Goal: Transaction & Acquisition: Purchase product/service

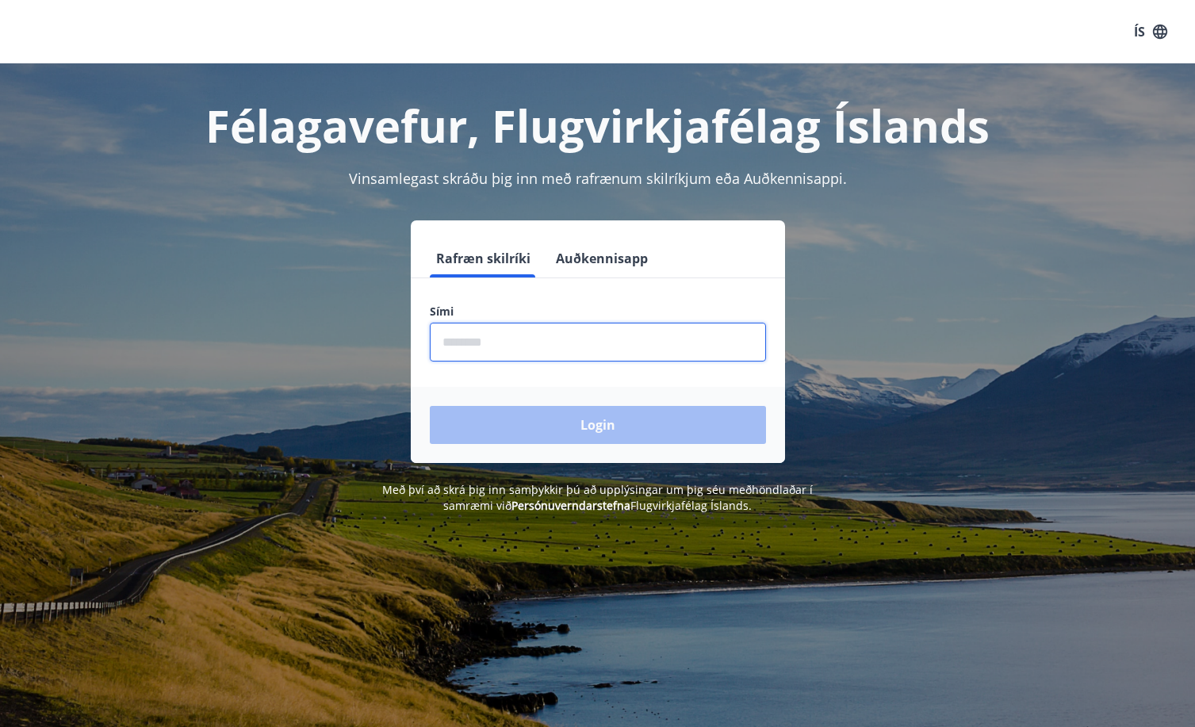
click at [551, 339] on input "phone" at bounding box center [598, 342] width 336 height 39
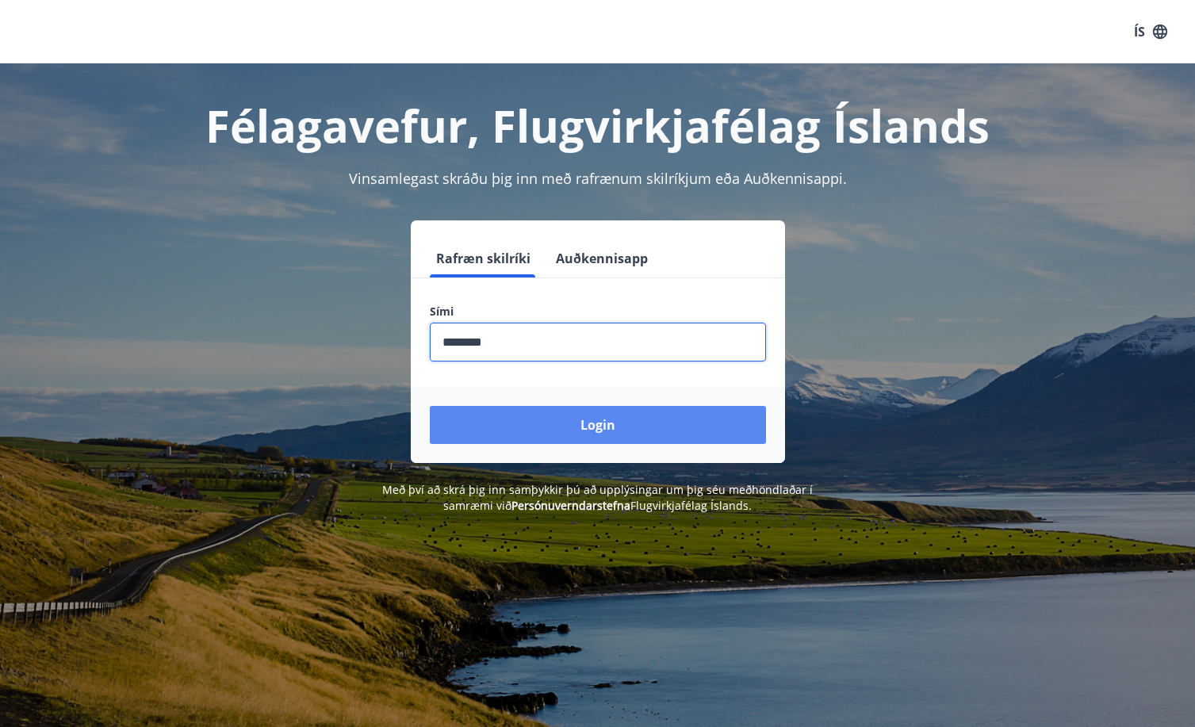
type input "********"
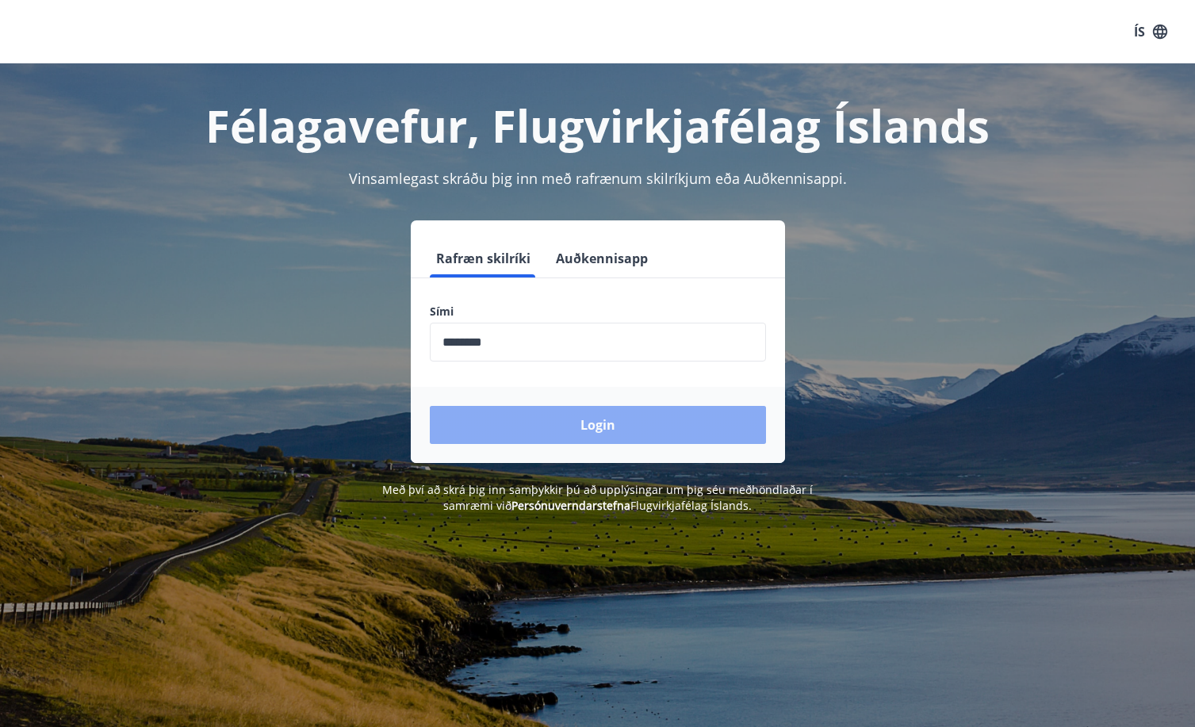
click at [606, 427] on button "Login" at bounding box center [598, 425] width 336 height 38
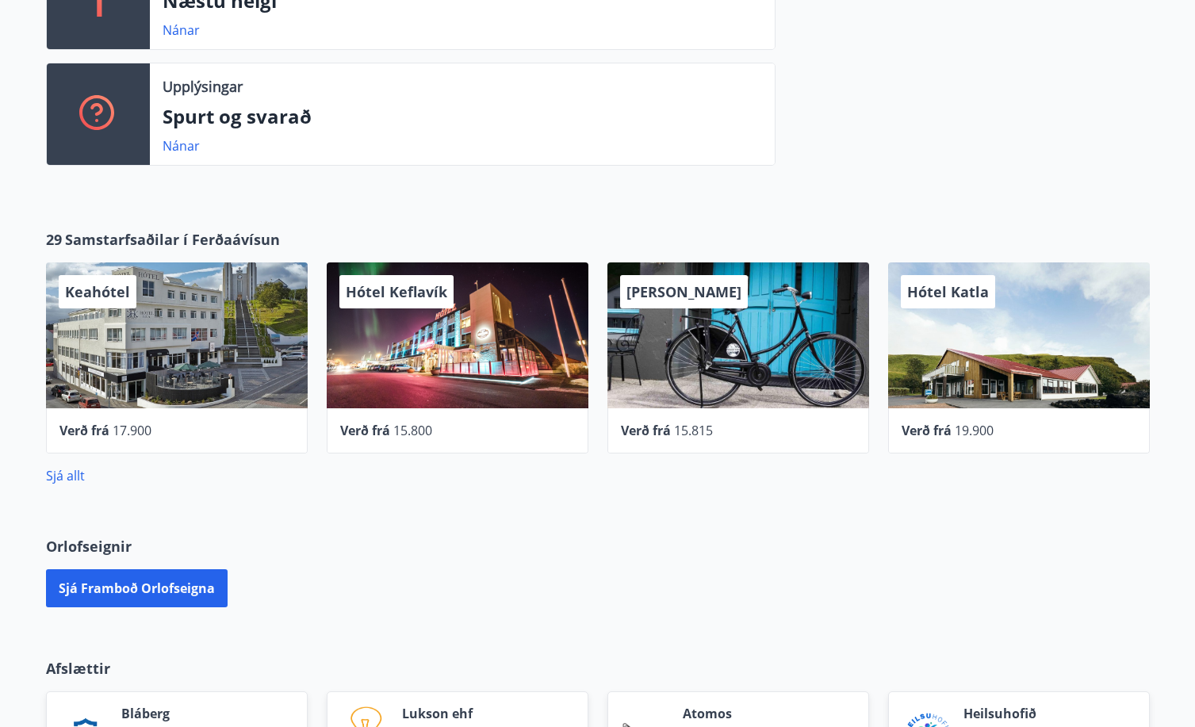
scroll to position [475, 0]
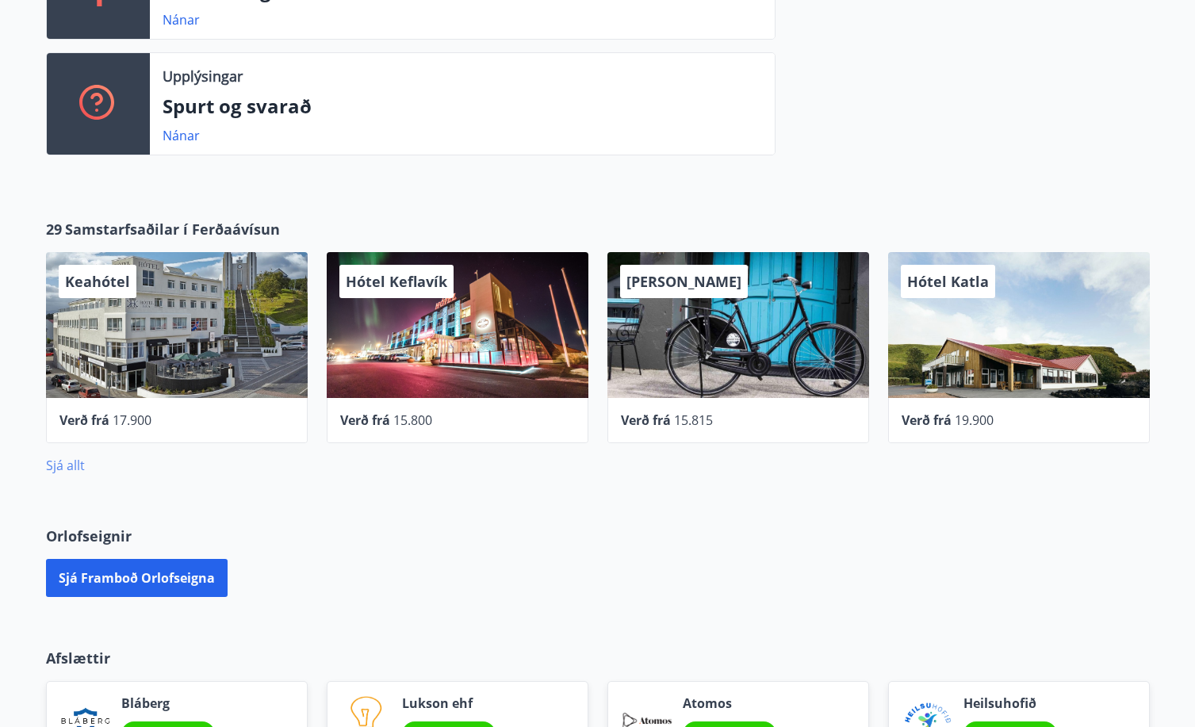
click at [58, 463] on link "Sjá allt" at bounding box center [65, 465] width 39 height 17
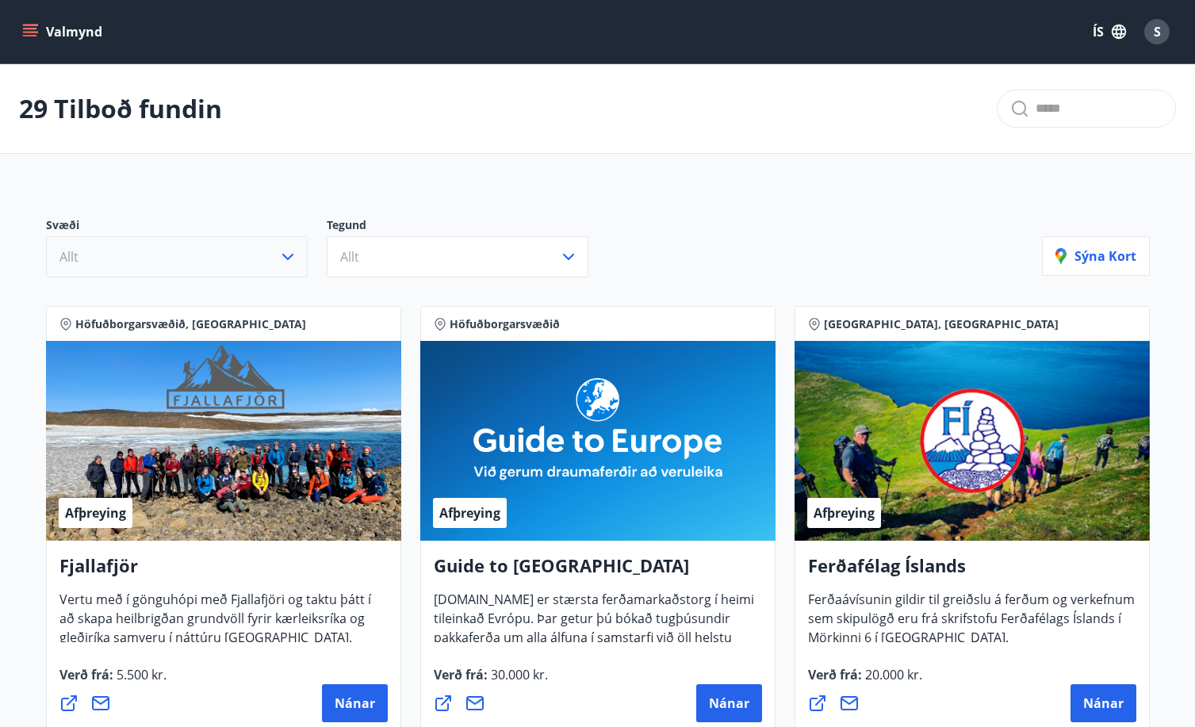
click at [189, 249] on button "Allt" at bounding box center [177, 256] width 262 height 41
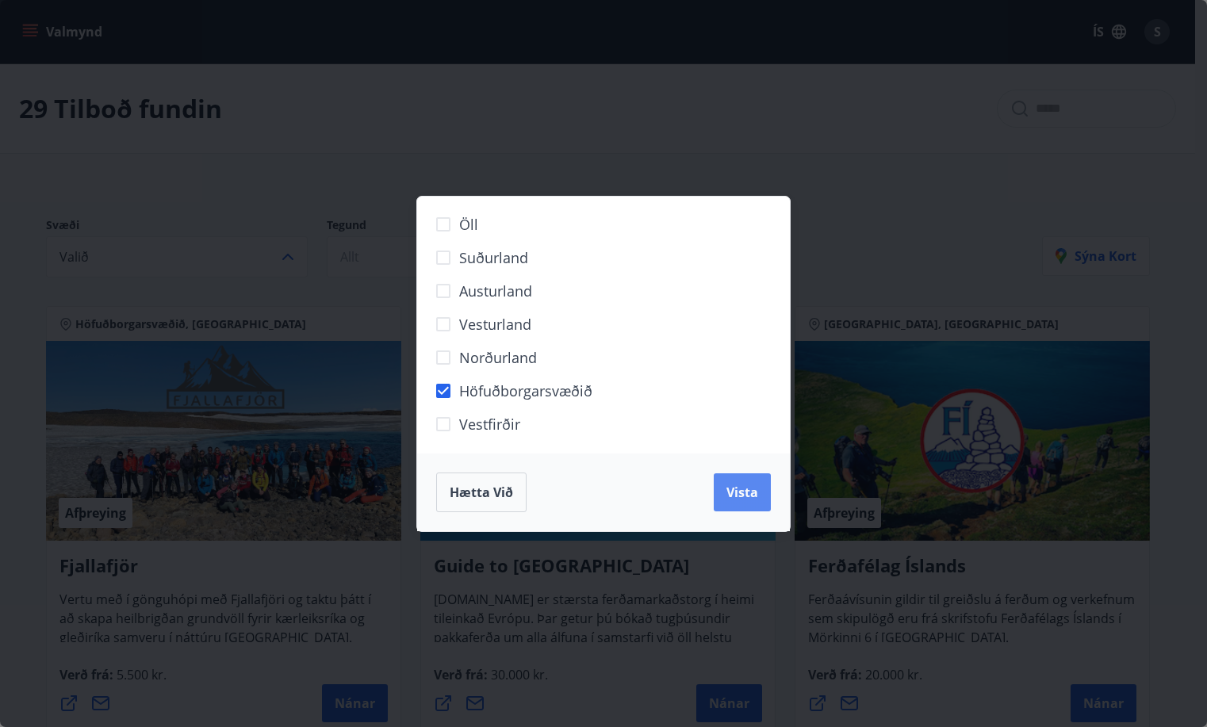
click at [747, 494] on span "Vista" at bounding box center [743, 492] width 32 height 17
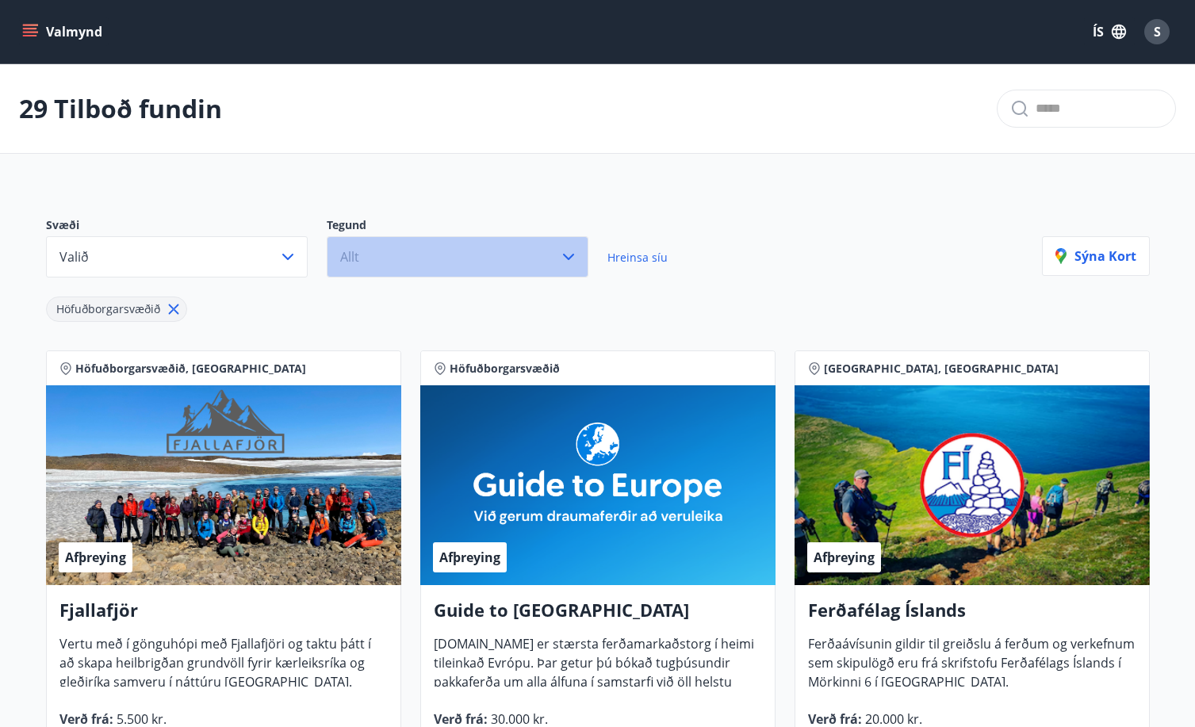
click at [447, 252] on button "Allt" at bounding box center [458, 256] width 262 height 41
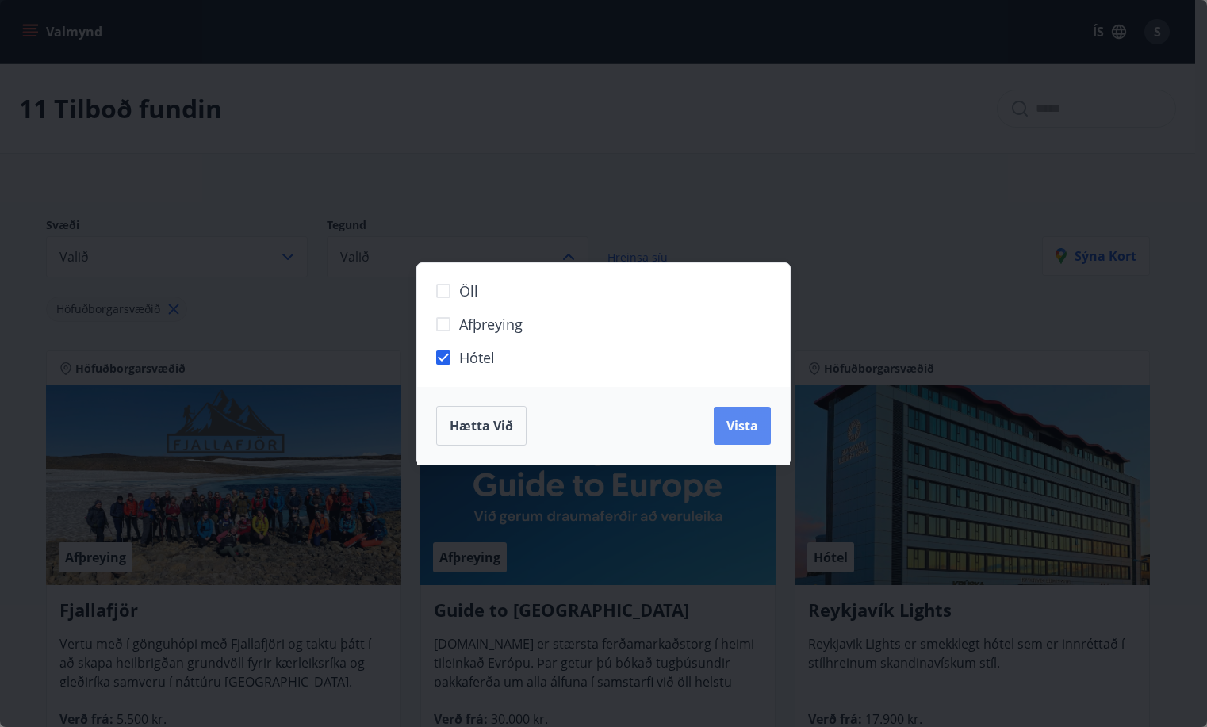
click at [748, 424] on span "Vista" at bounding box center [743, 425] width 32 height 17
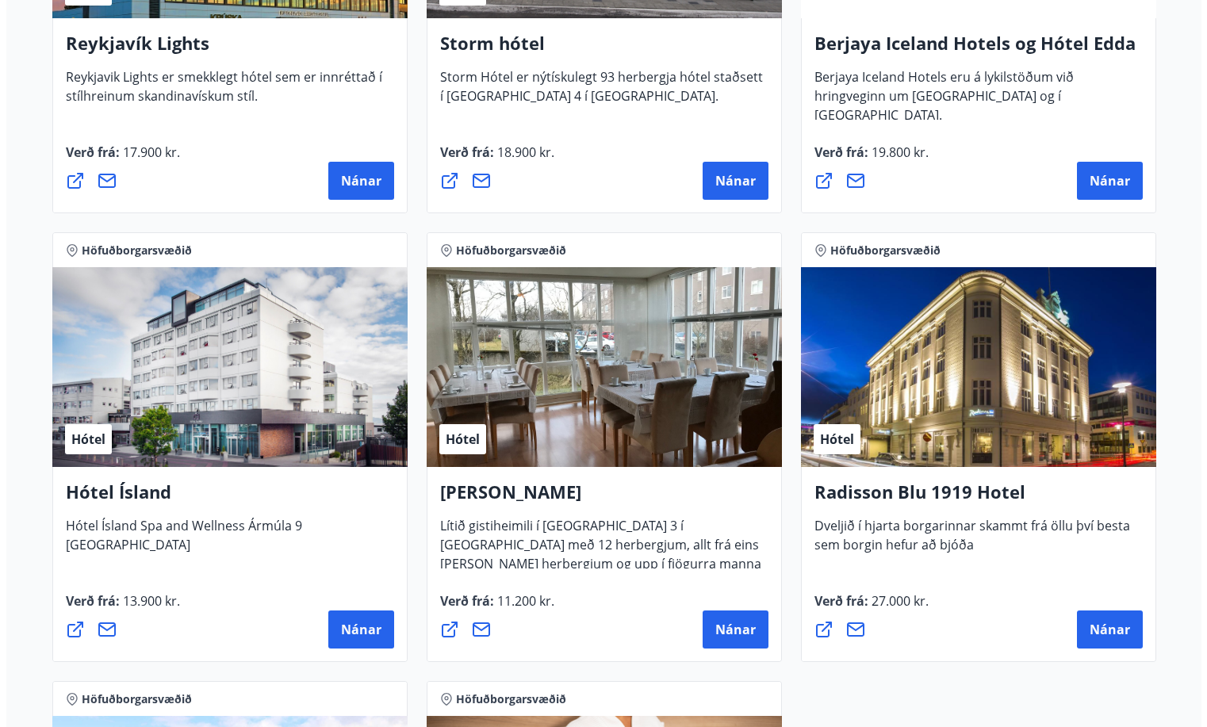
scroll to position [577, 0]
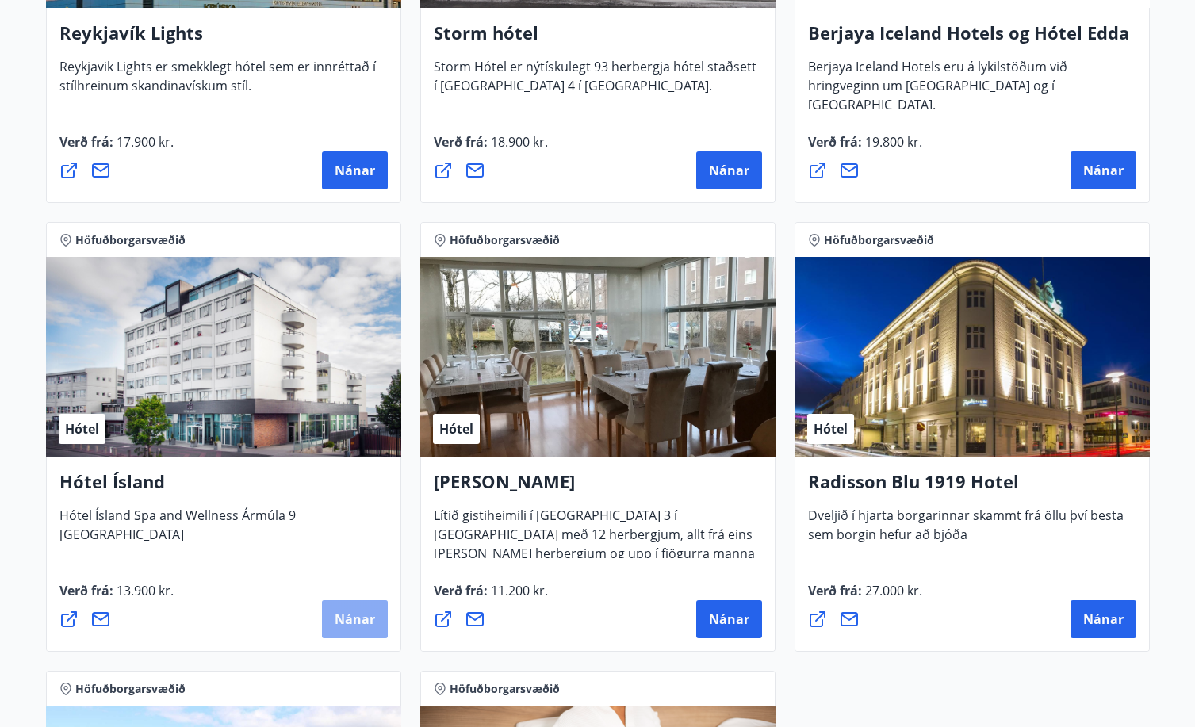
click at [355, 620] on span "Nánar" at bounding box center [355, 619] width 40 height 17
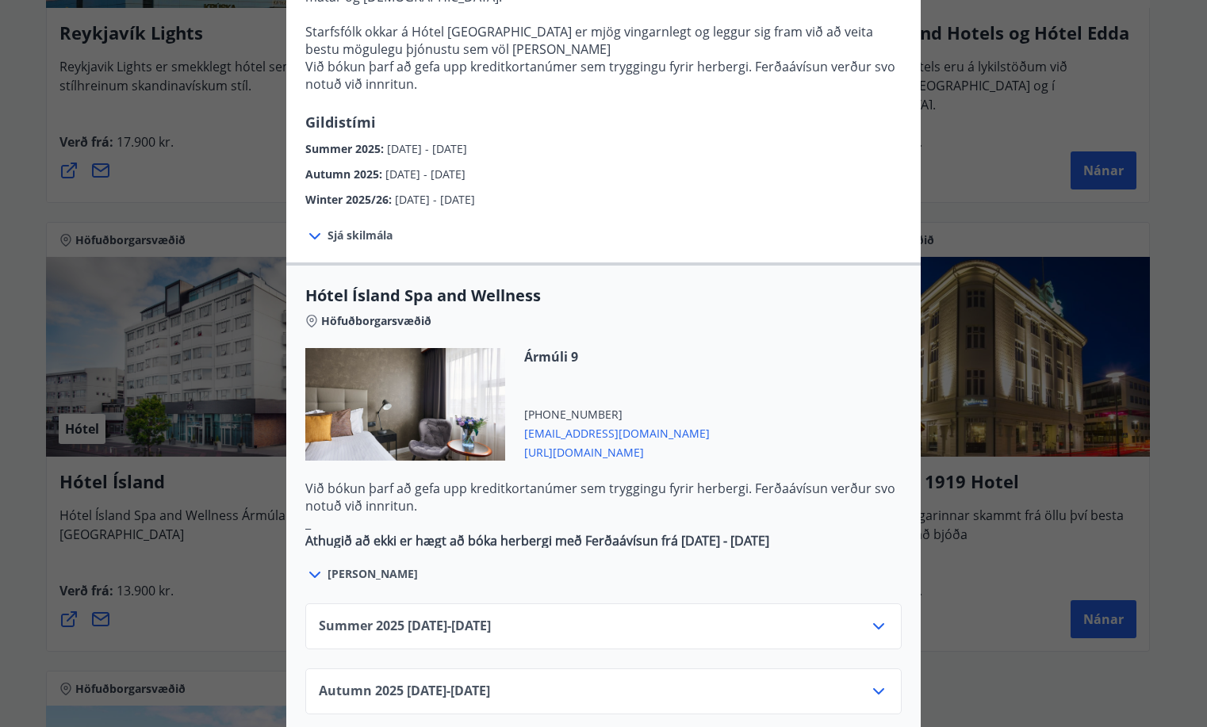
scroll to position [923, 0]
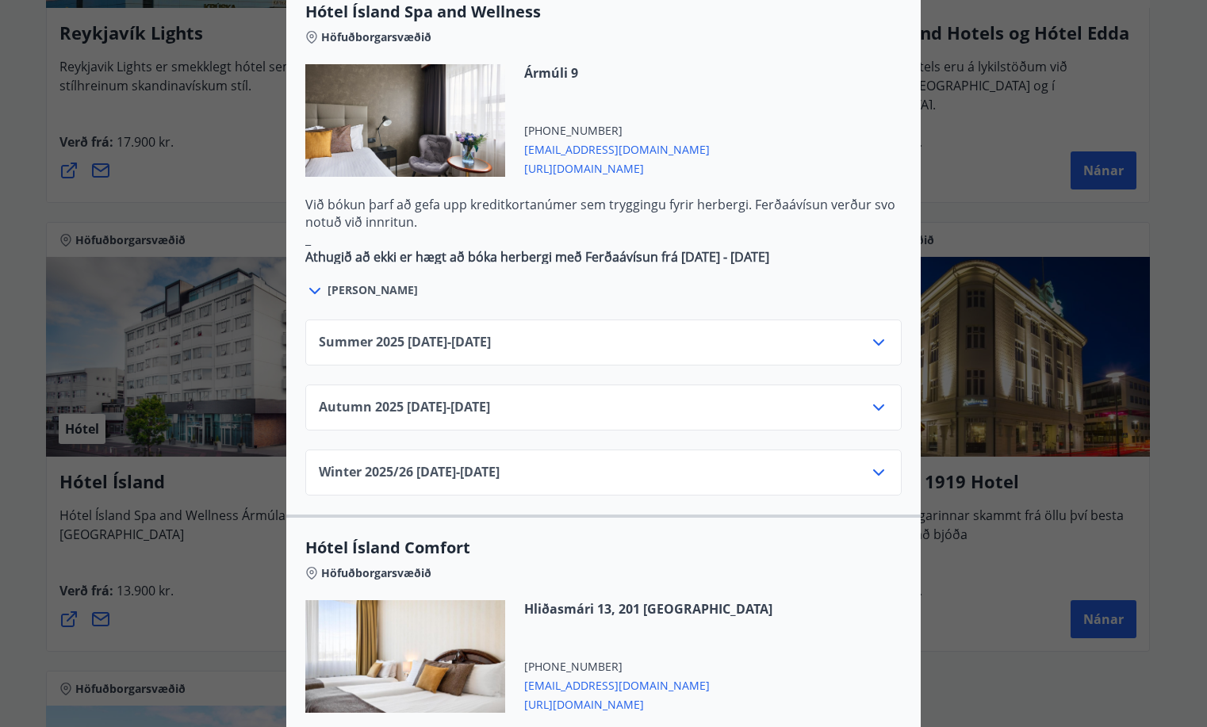
click at [593, 333] on div "Summer 2025 01.06.25 - 30.09.25" at bounding box center [604, 349] width 570 height 32
click at [872, 333] on icon at bounding box center [878, 342] width 19 height 19
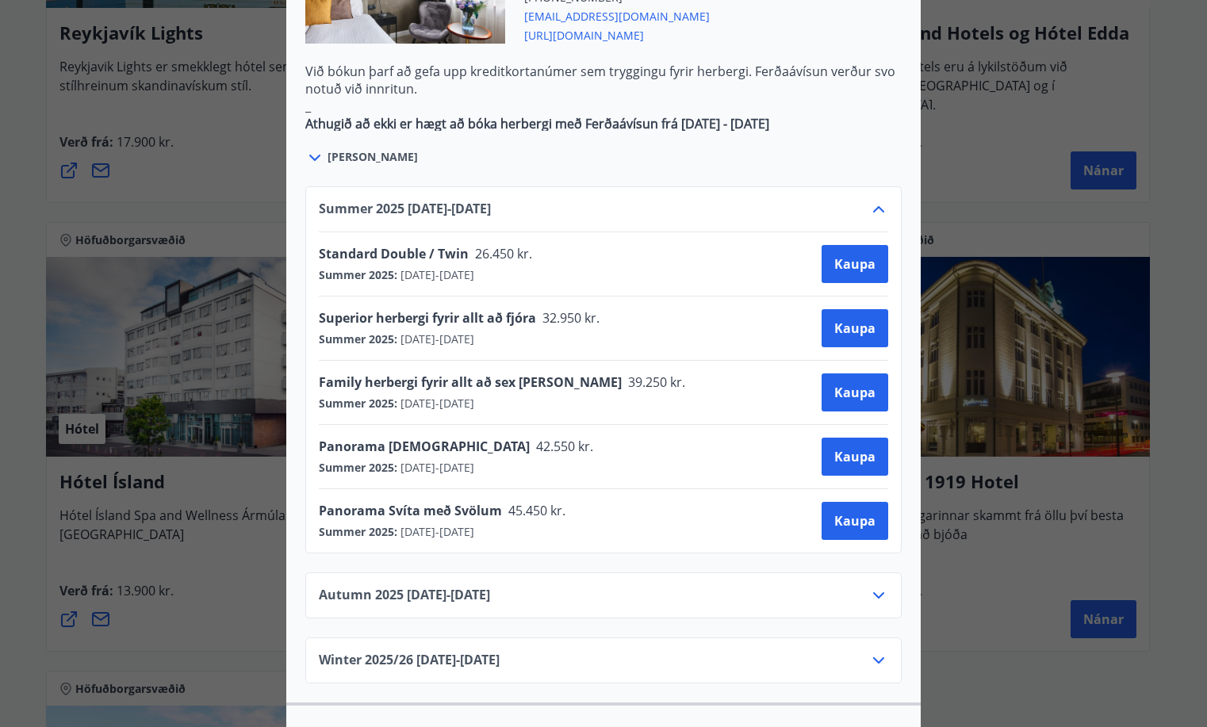
scroll to position [1076, 0]
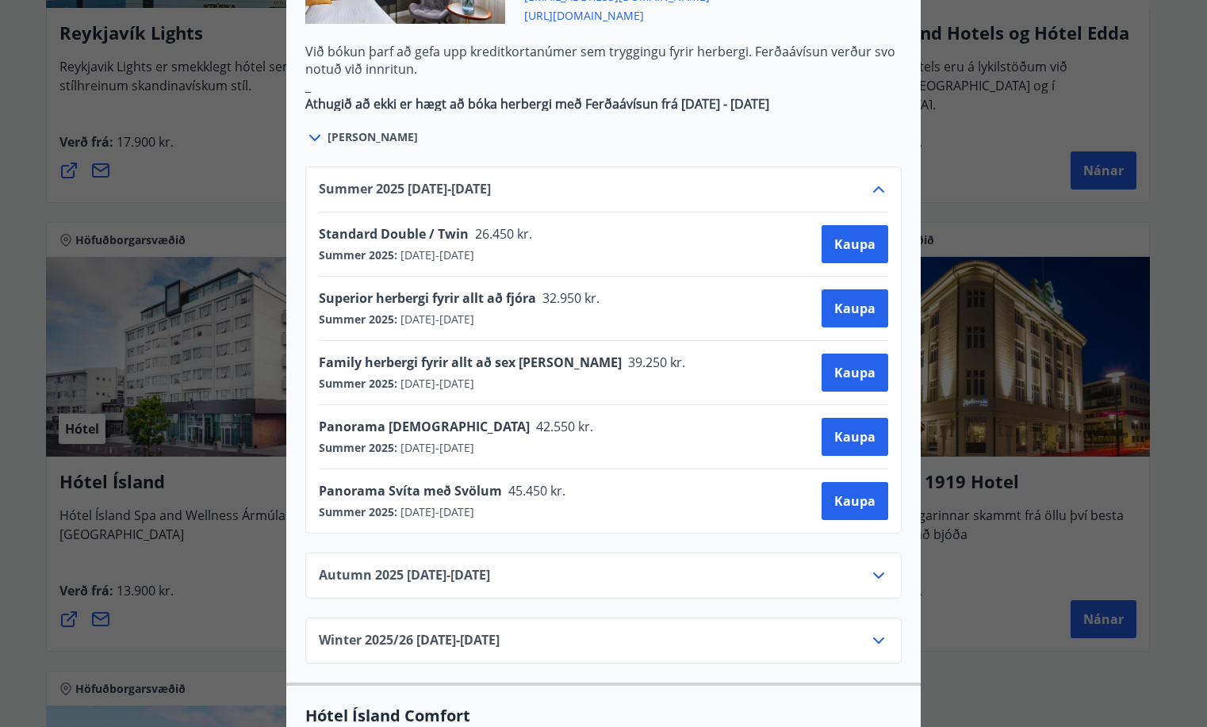
click at [874, 573] on icon at bounding box center [878, 576] width 11 height 6
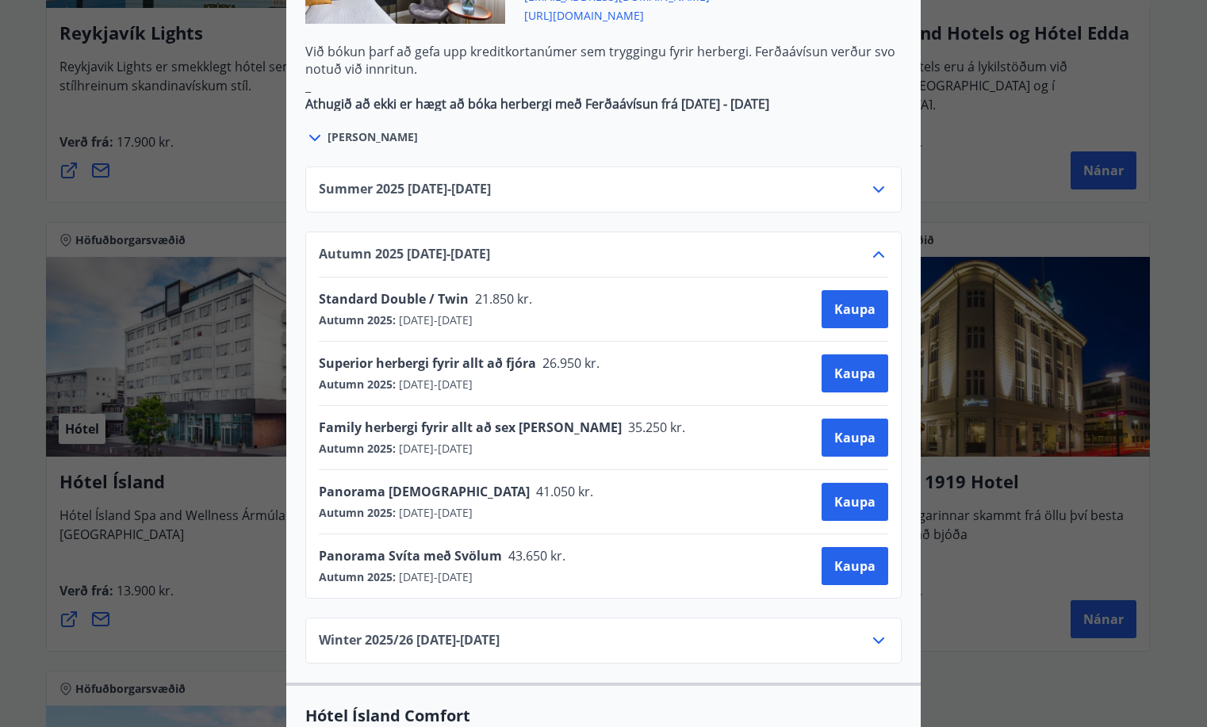
click at [872, 245] on icon at bounding box center [878, 254] width 19 height 19
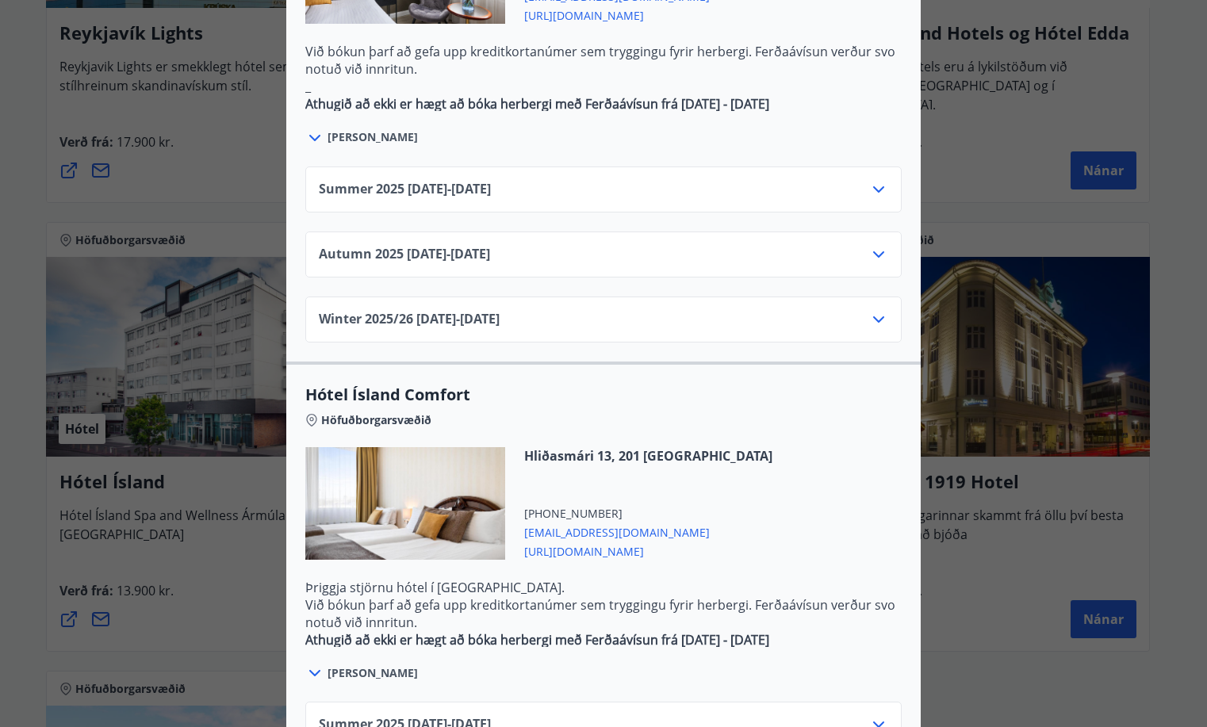
click at [874, 310] on icon at bounding box center [878, 319] width 19 height 19
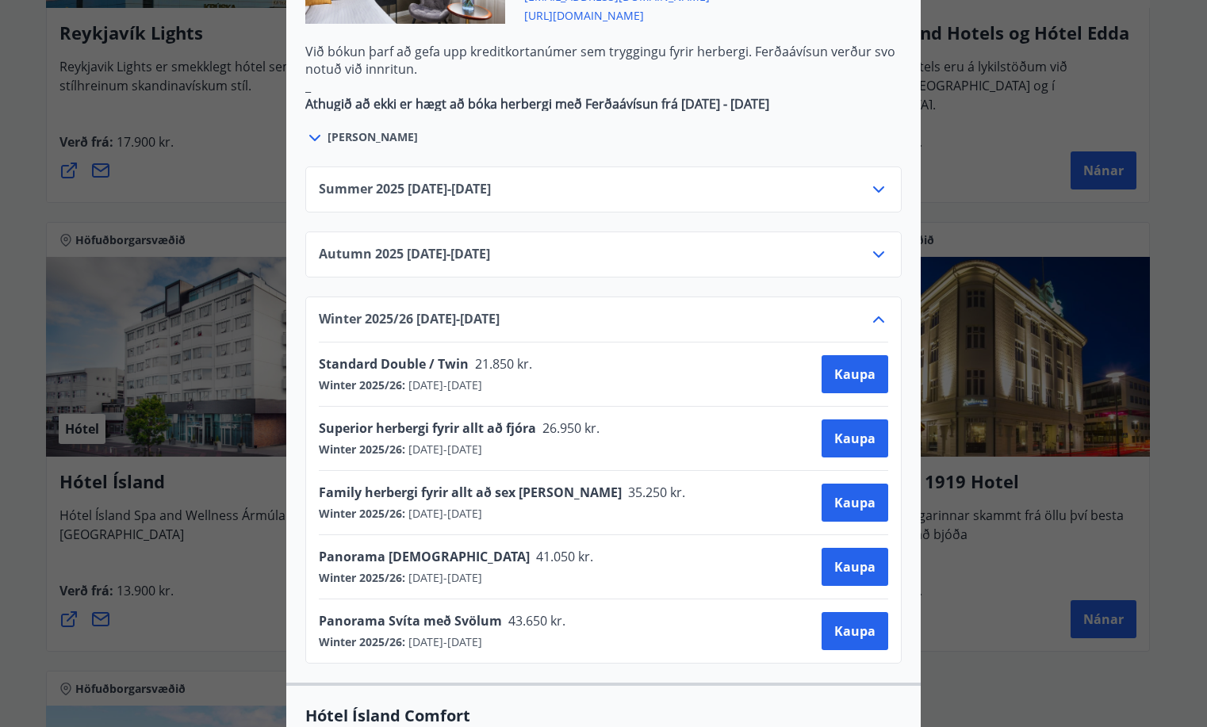
click at [874, 316] on icon at bounding box center [878, 319] width 11 height 6
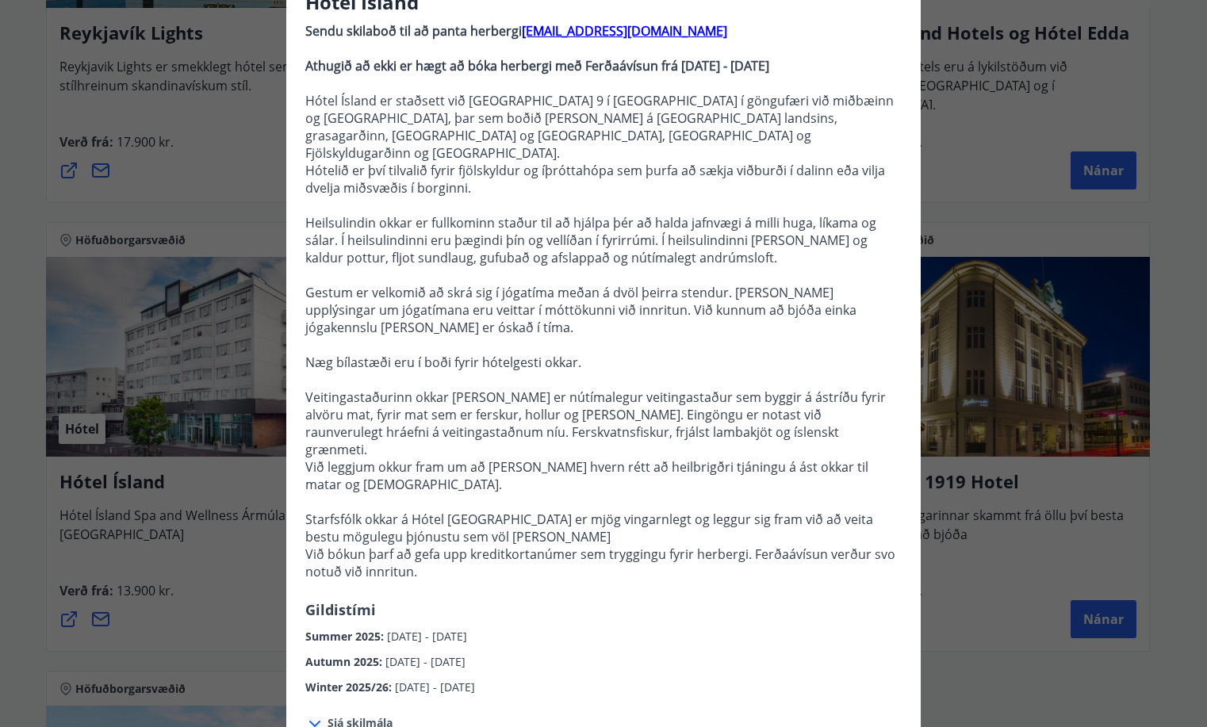
scroll to position [71, 0]
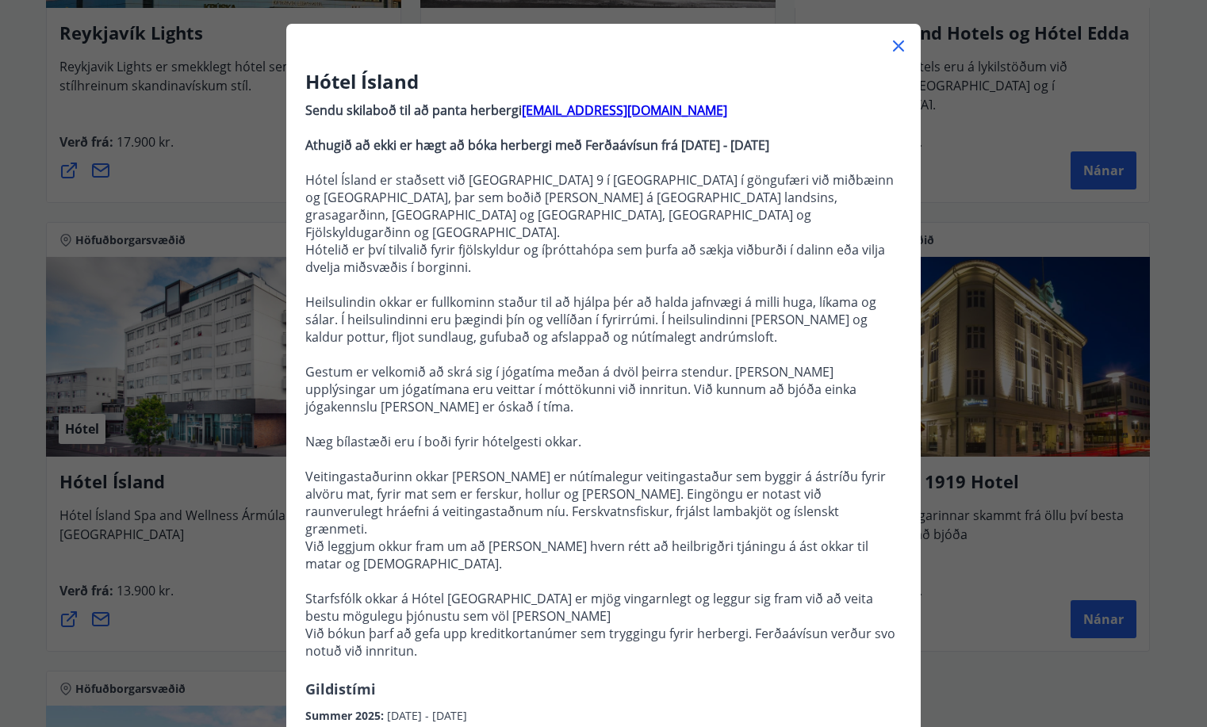
click at [894, 44] on icon at bounding box center [898, 45] width 19 height 19
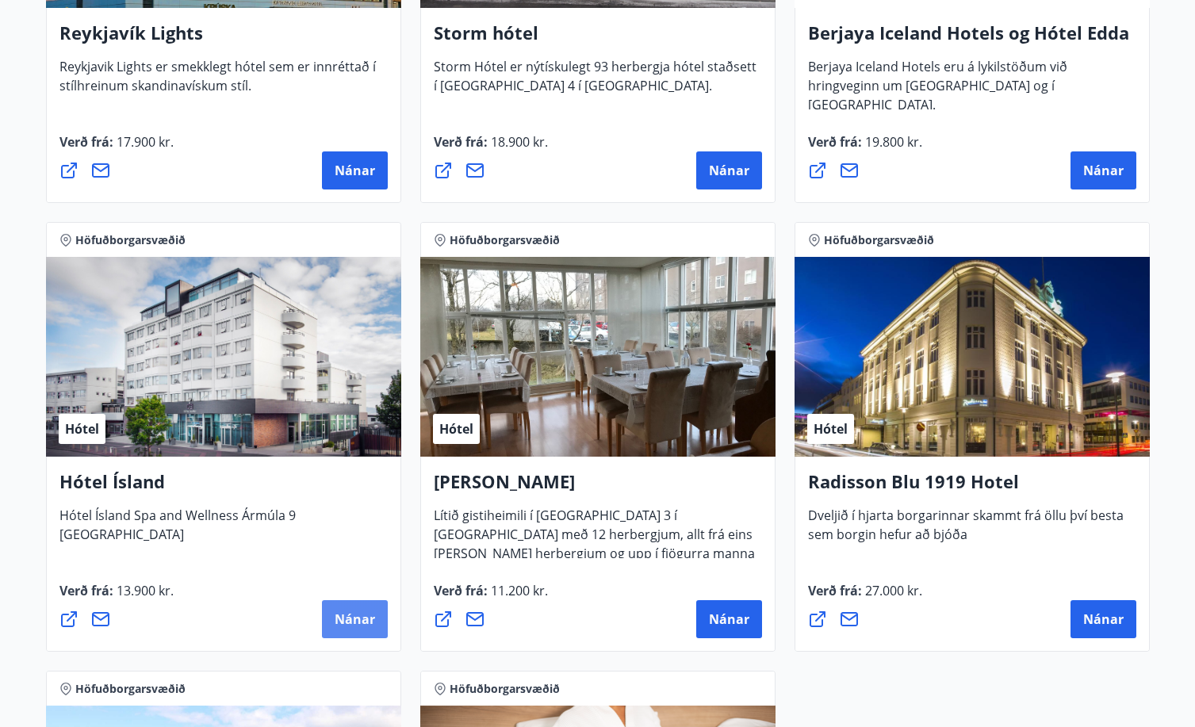
click at [353, 624] on span "Nánar" at bounding box center [355, 619] width 40 height 17
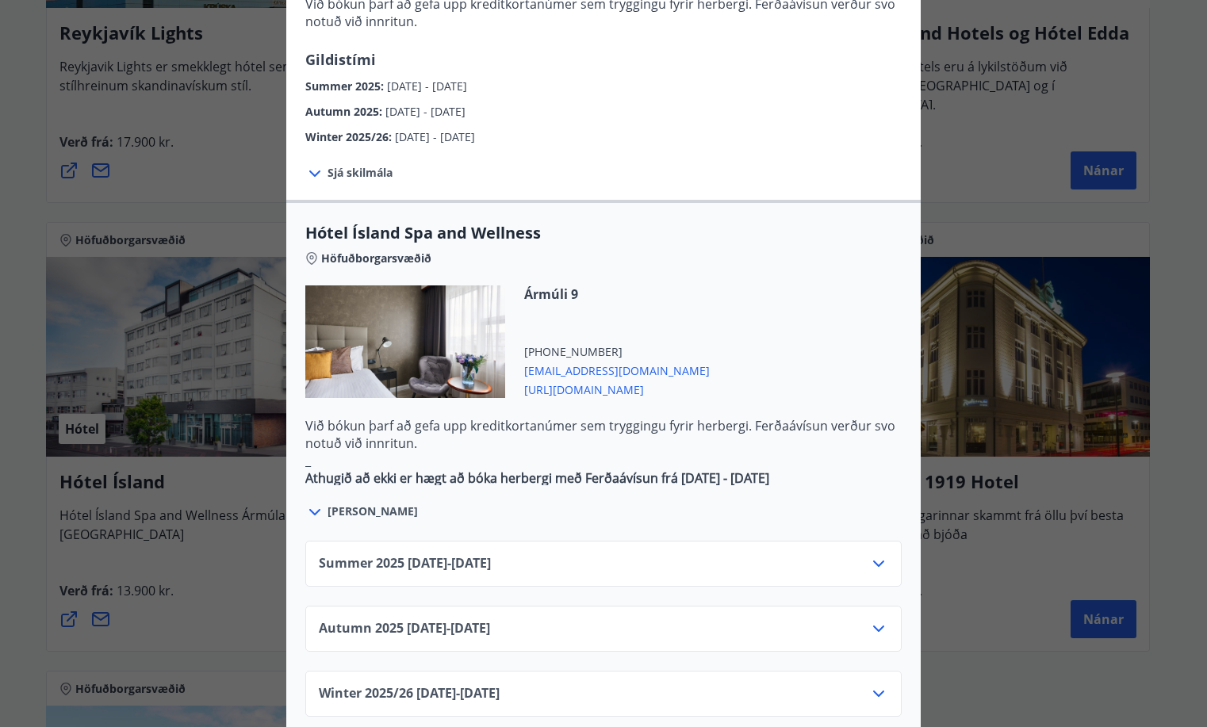
scroll to position [789, 0]
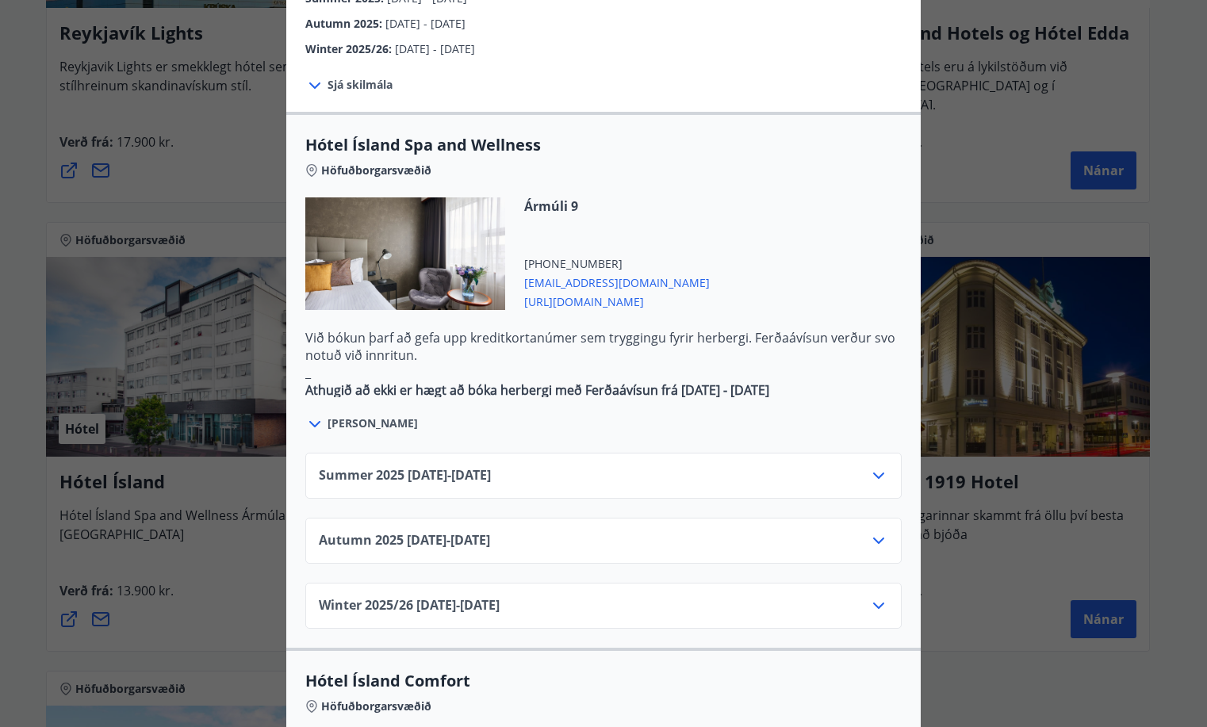
click at [873, 603] on icon at bounding box center [878, 606] width 11 height 6
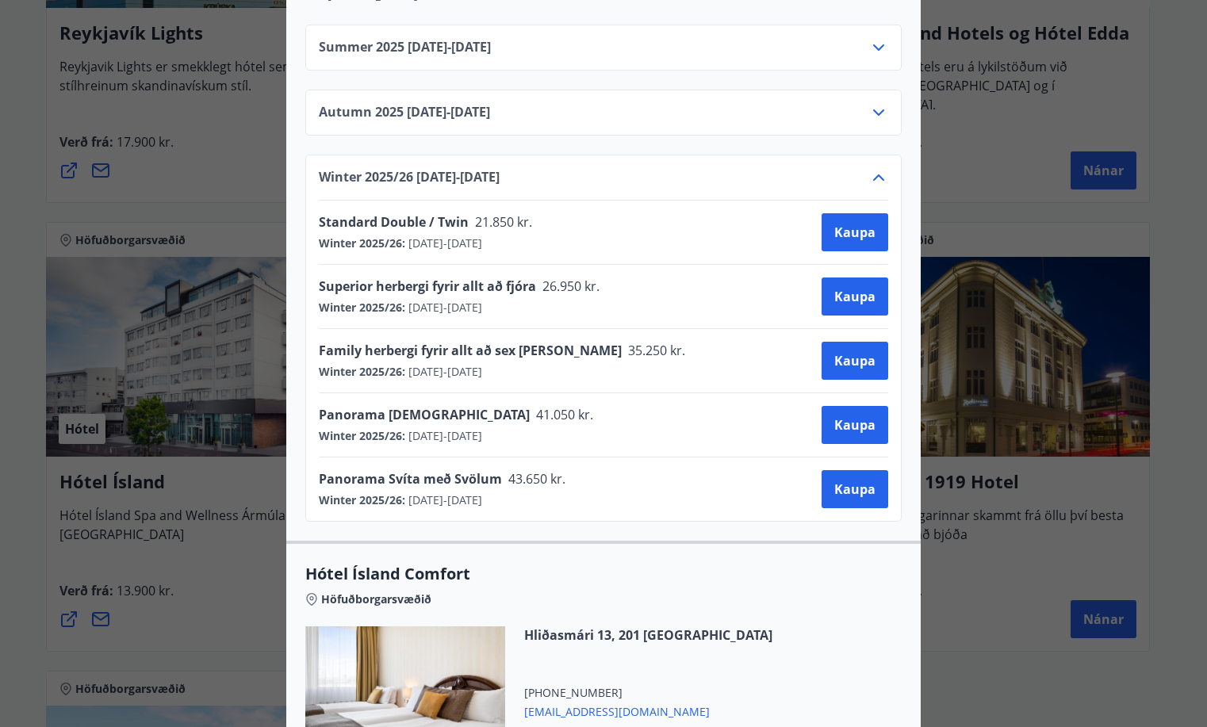
scroll to position [887, 0]
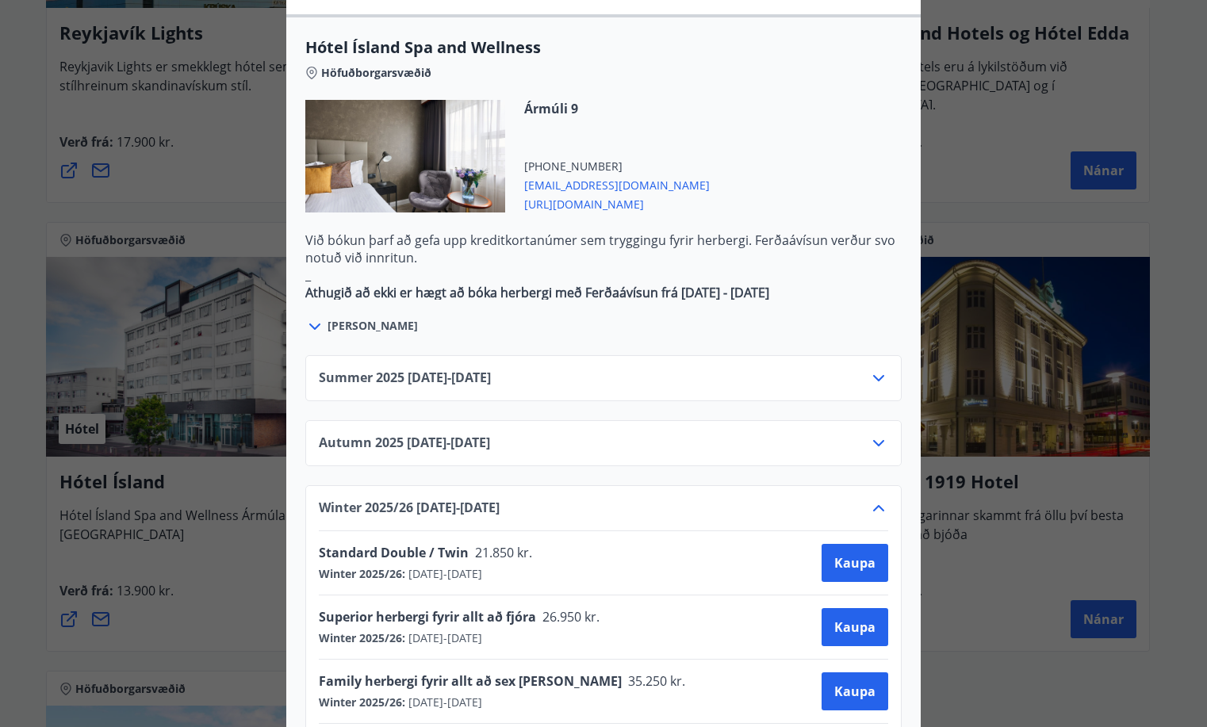
click at [877, 499] on icon at bounding box center [878, 508] width 19 height 19
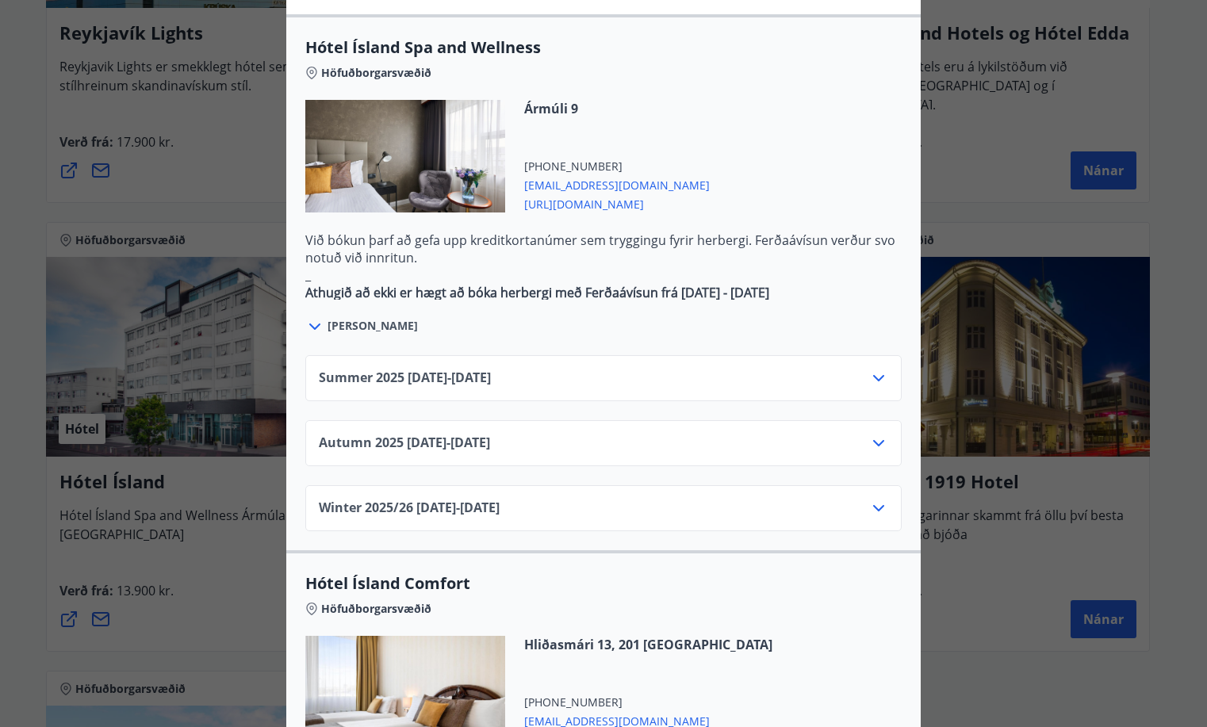
click at [873, 375] on icon at bounding box center [878, 378] width 11 height 6
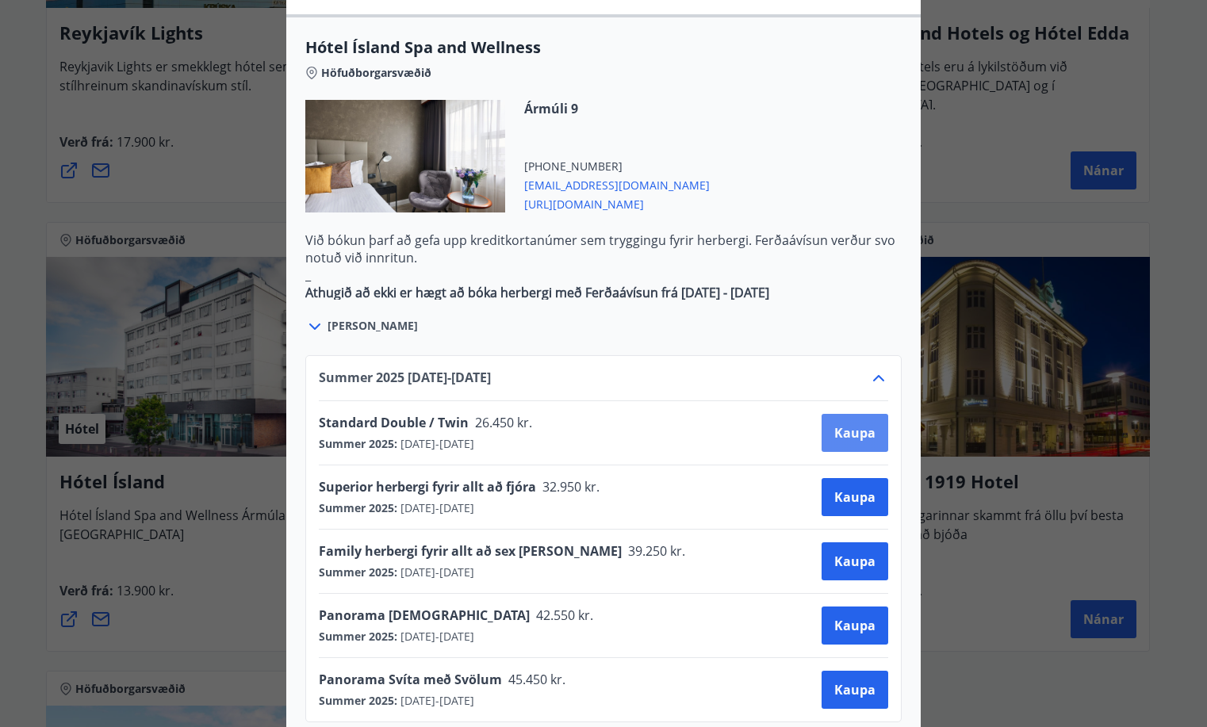
click at [845, 424] on span "Kaupa" at bounding box center [854, 432] width 41 height 17
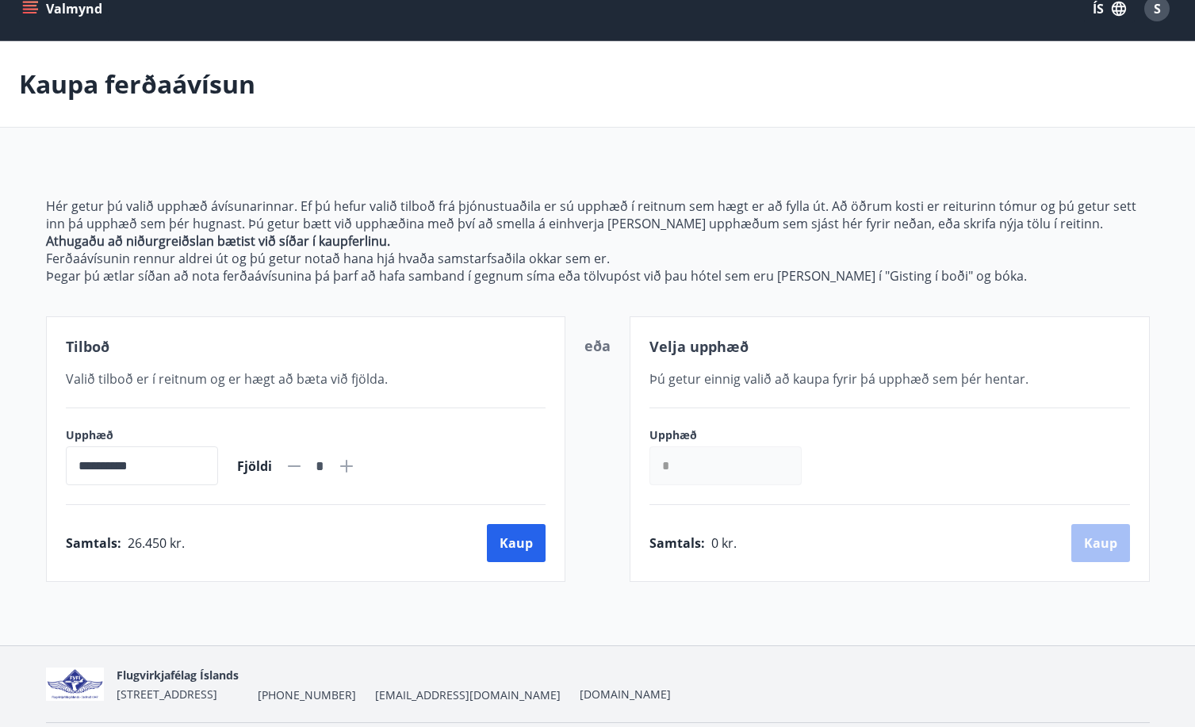
scroll to position [75, 0]
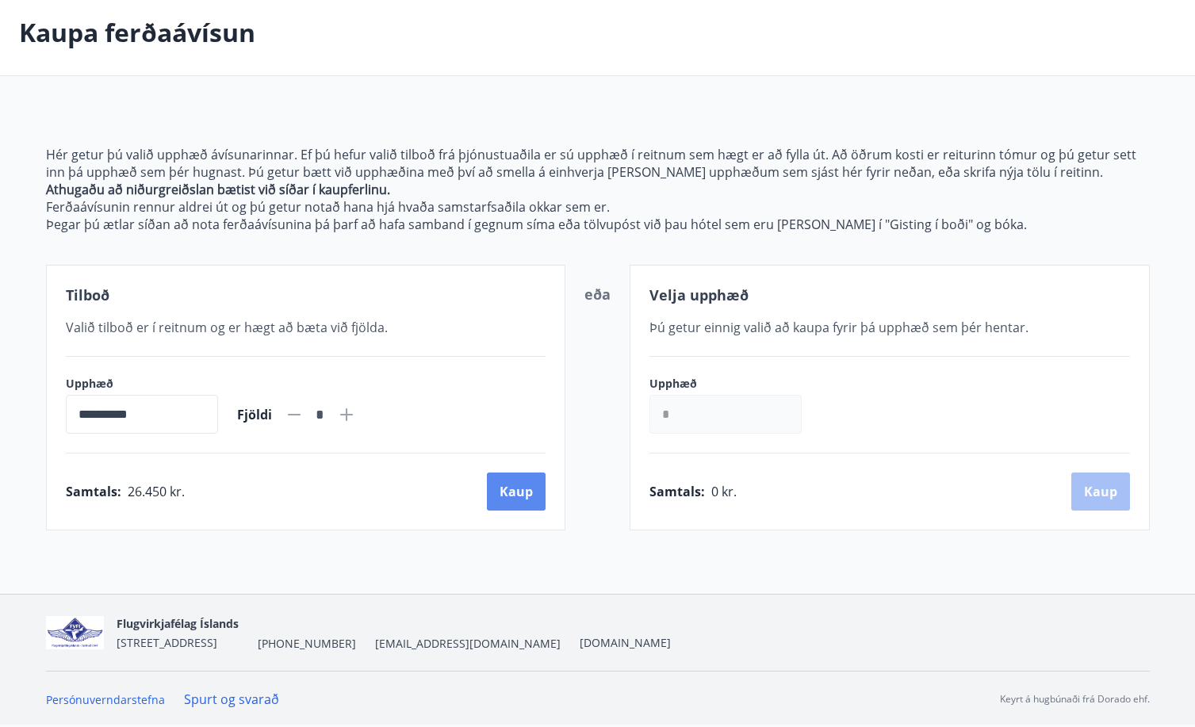
click at [518, 493] on button "Kaup" at bounding box center [516, 492] width 59 height 38
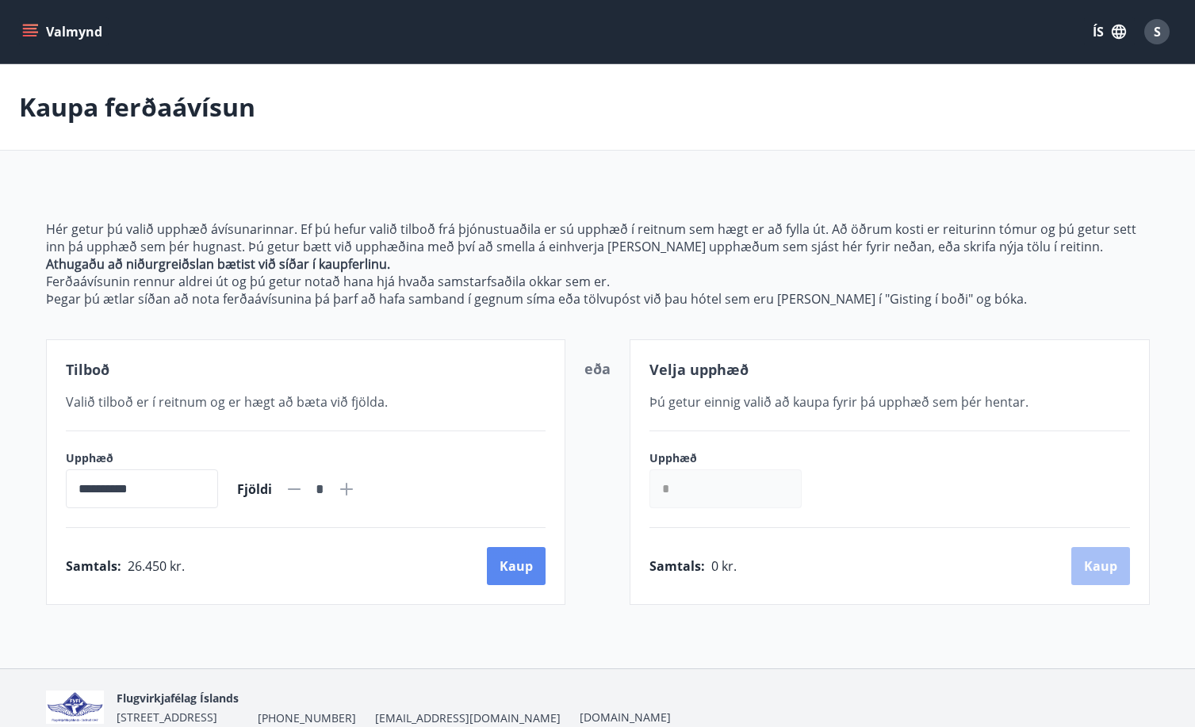
click at [524, 570] on button "Kaup" at bounding box center [516, 566] width 59 height 38
